Goal: Information Seeking & Learning: Check status

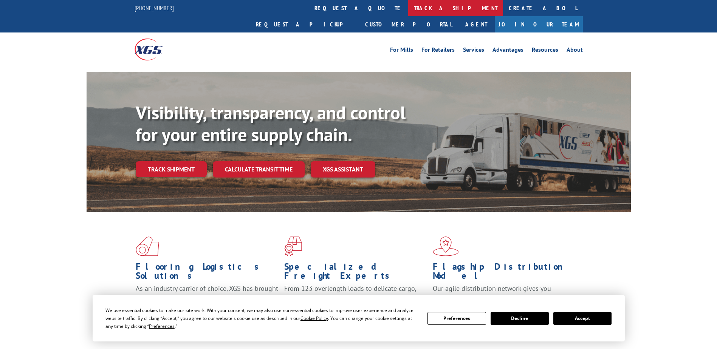
click at [408, 8] on link "track a shipment" at bounding box center [455, 8] width 95 height 16
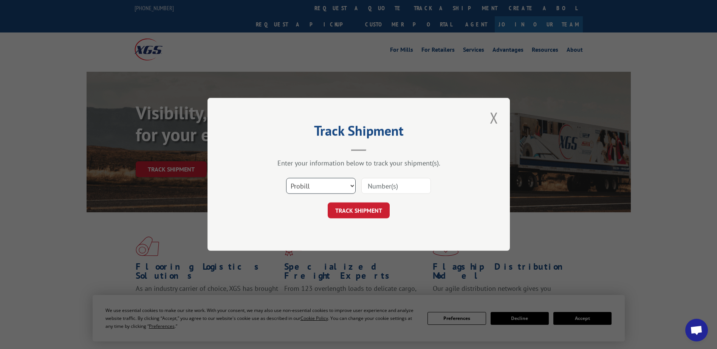
click at [344, 189] on select "Select category... Probill BOL PO" at bounding box center [321, 186] width 70 height 16
select select "bol"
click at [286, 178] on select "Select category... Probill BOL PO" at bounding box center [321, 186] width 70 height 16
click at [373, 186] on input at bounding box center [396, 186] width 70 height 16
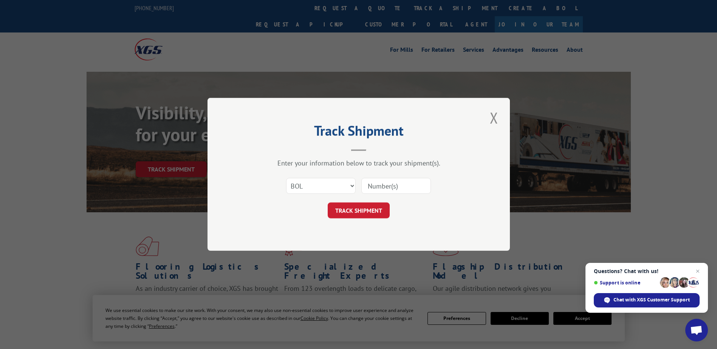
paste input "978243"
type input "978243"
click at [382, 211] on button "TRACK SHIPMENT" at bounding box center [359, 211] width 62 height 16
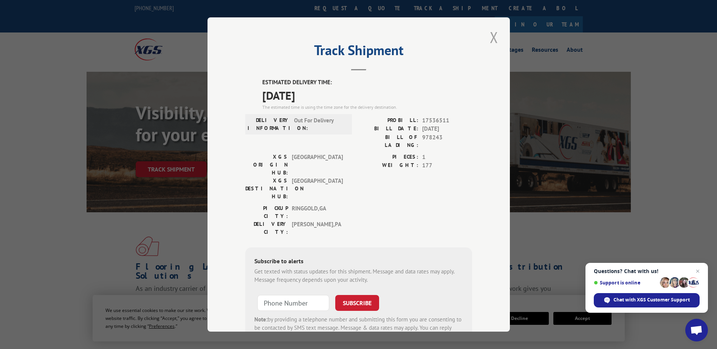
click at [490, 39] on button "Close modal" at bounding box center [494, 37] width 13 height 21
